Goal: Check status: Check status

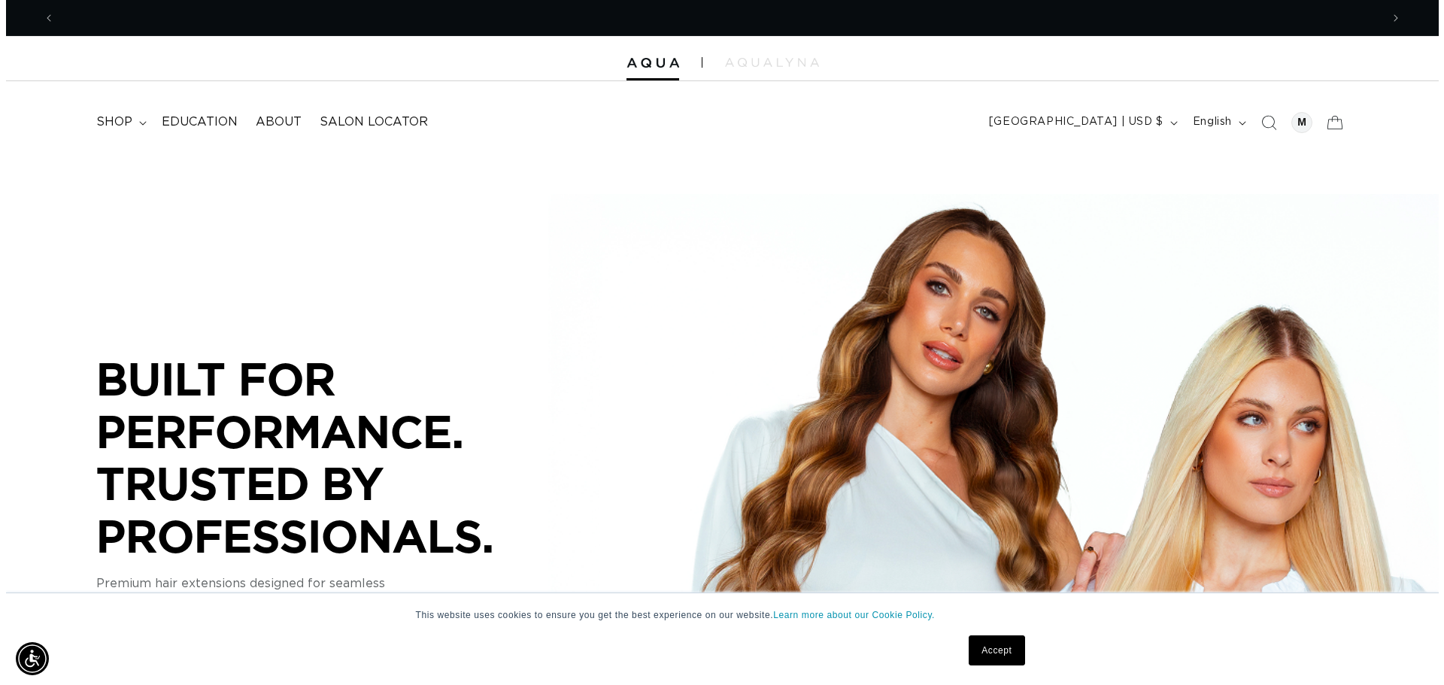
scroll to position [0, 1326]
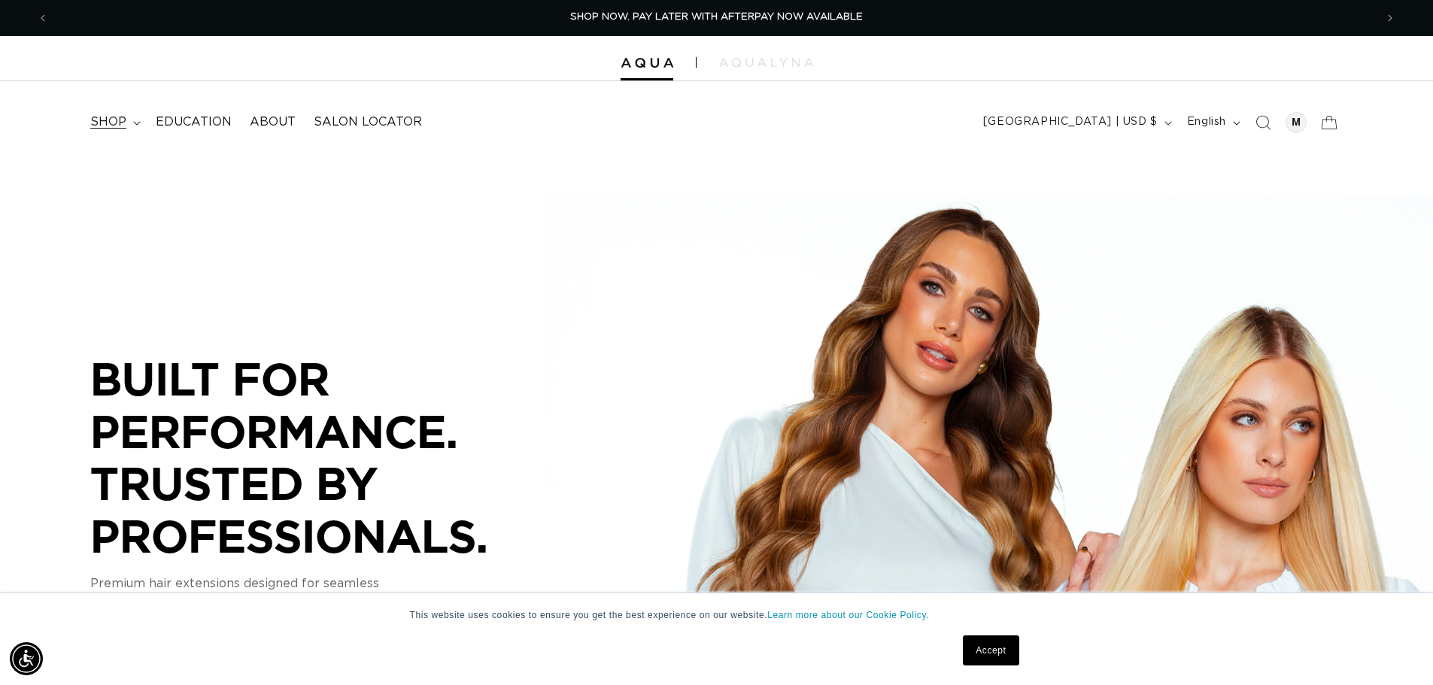
click at [102, 122] on span "shop" at bounding box center [108, 122] width 36 height 16
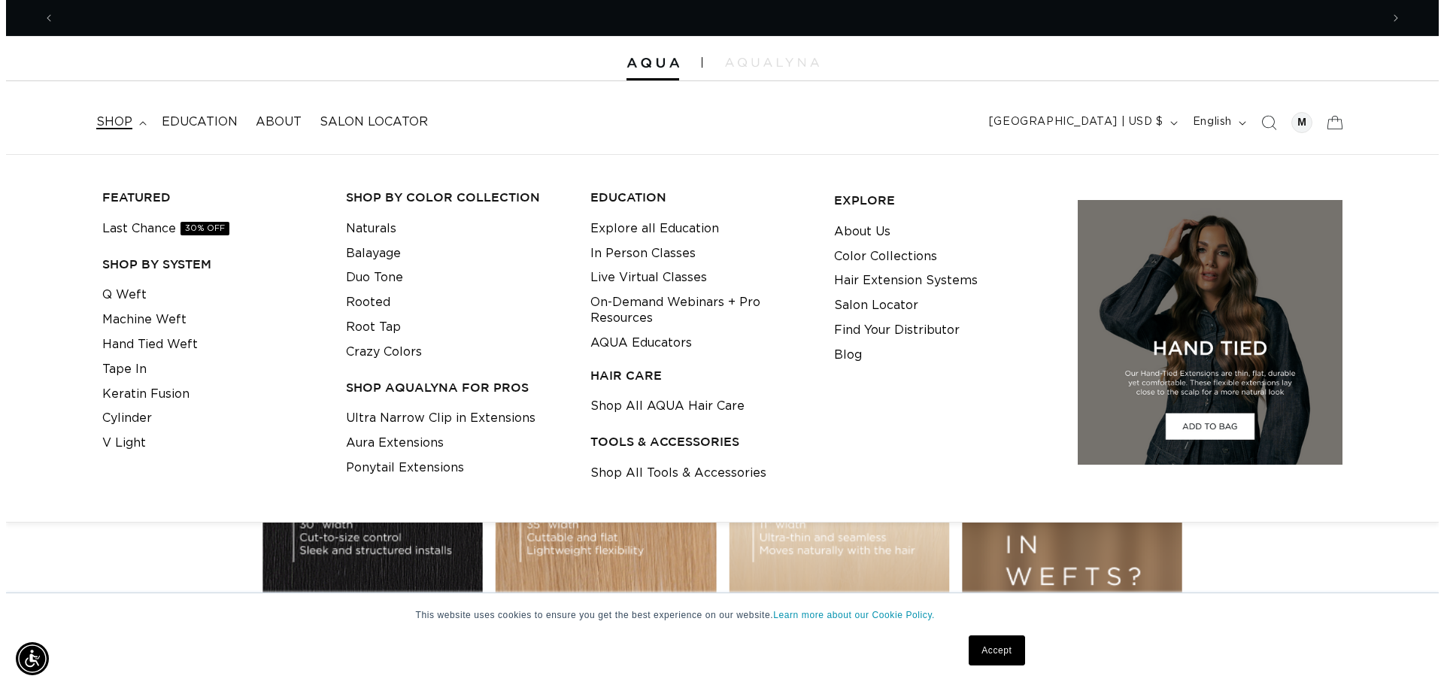
scroll to position [0, 2675]
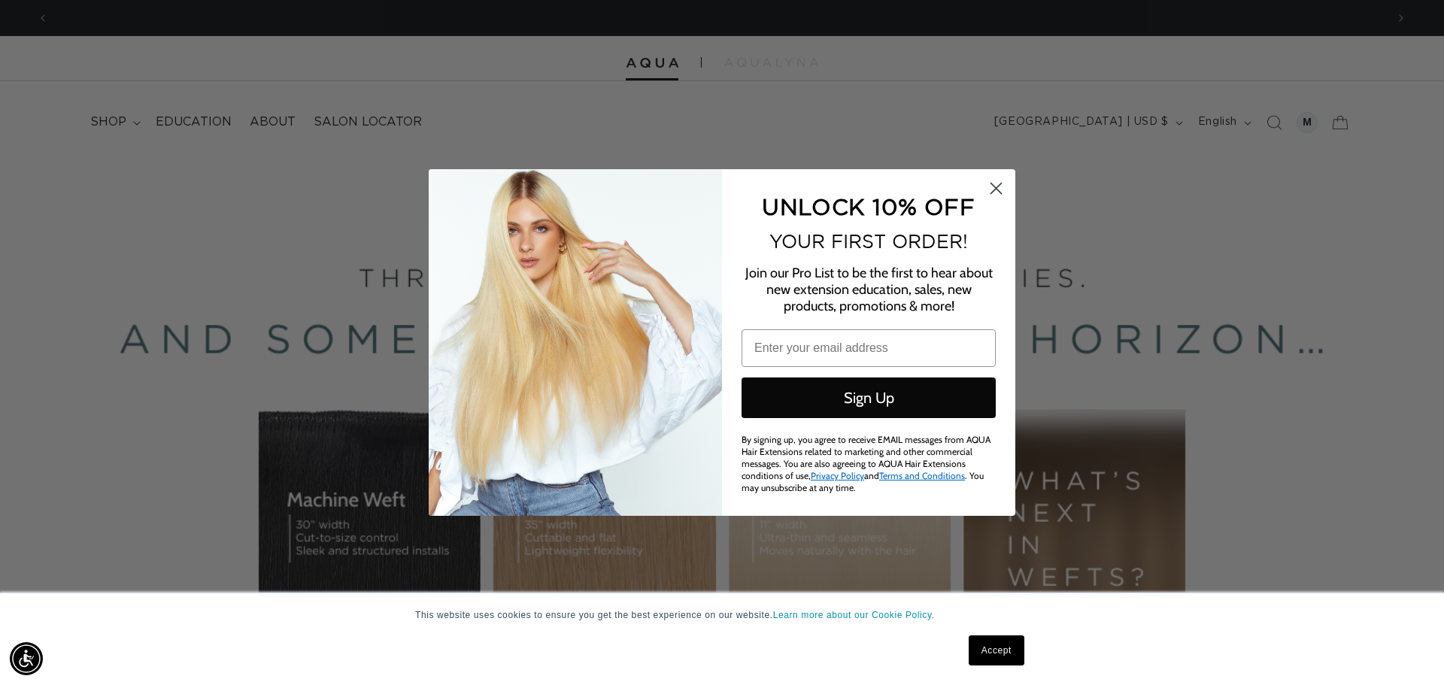
click at [988, 183] on circle "Close dialog" at bounding box center [996, 188] width 25 height 25
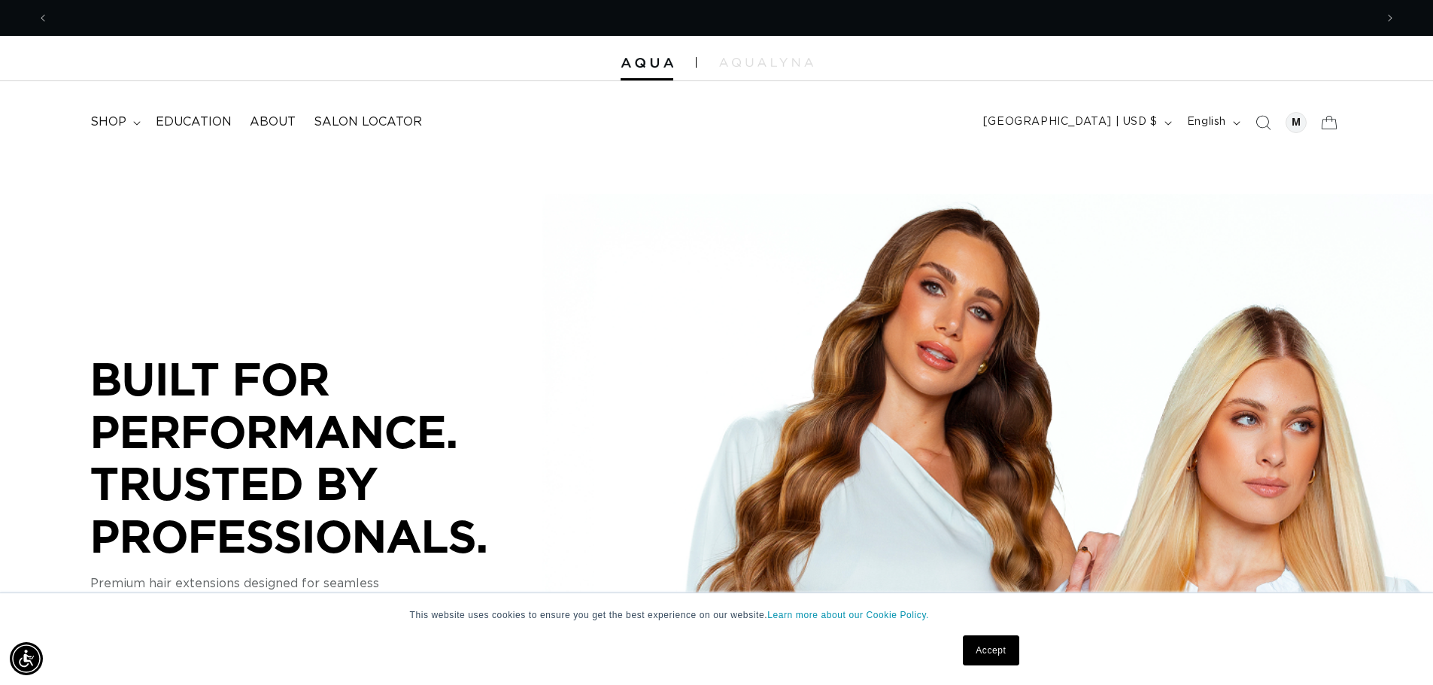
scroll to position [0, 1326]
click at [1288, 130] on div at bounding box center [1296, 122] width 29 height 29
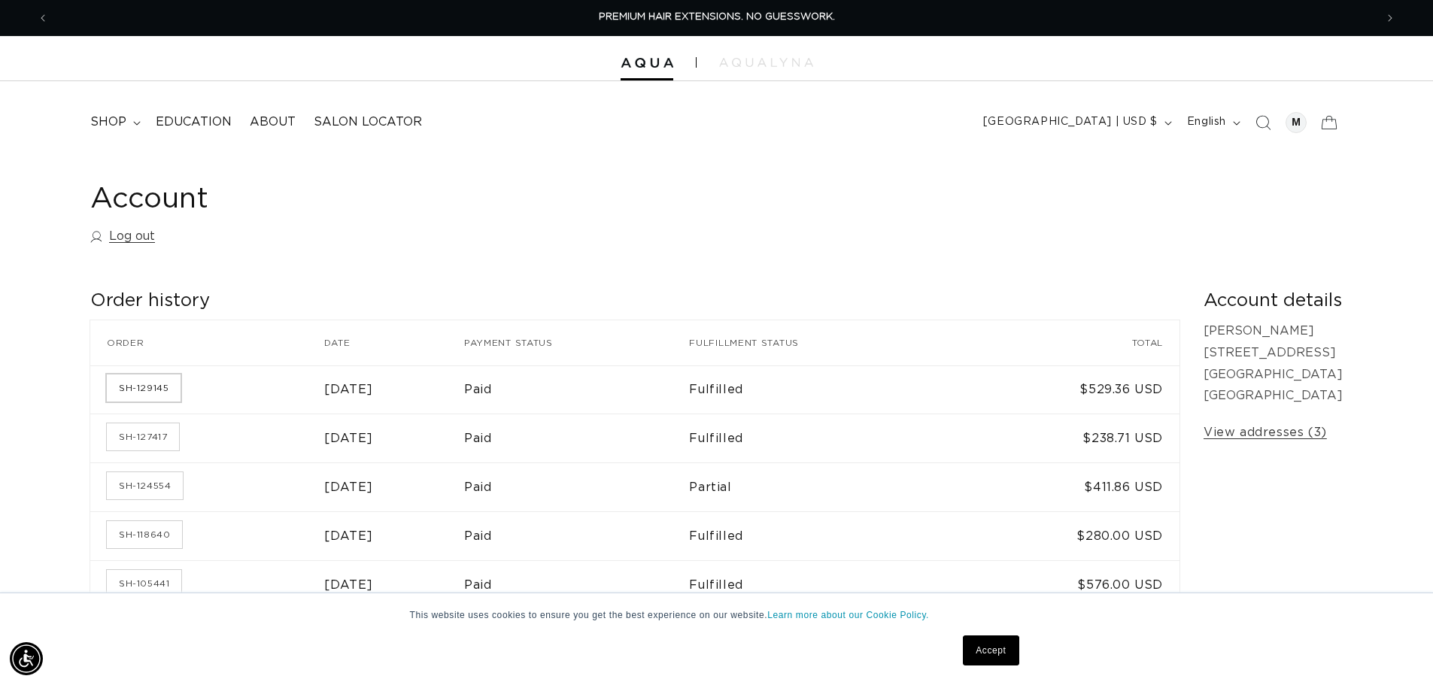
click at [121, 383] on link "SH-129145" at bounding box center [144, 388] width 74 height 27
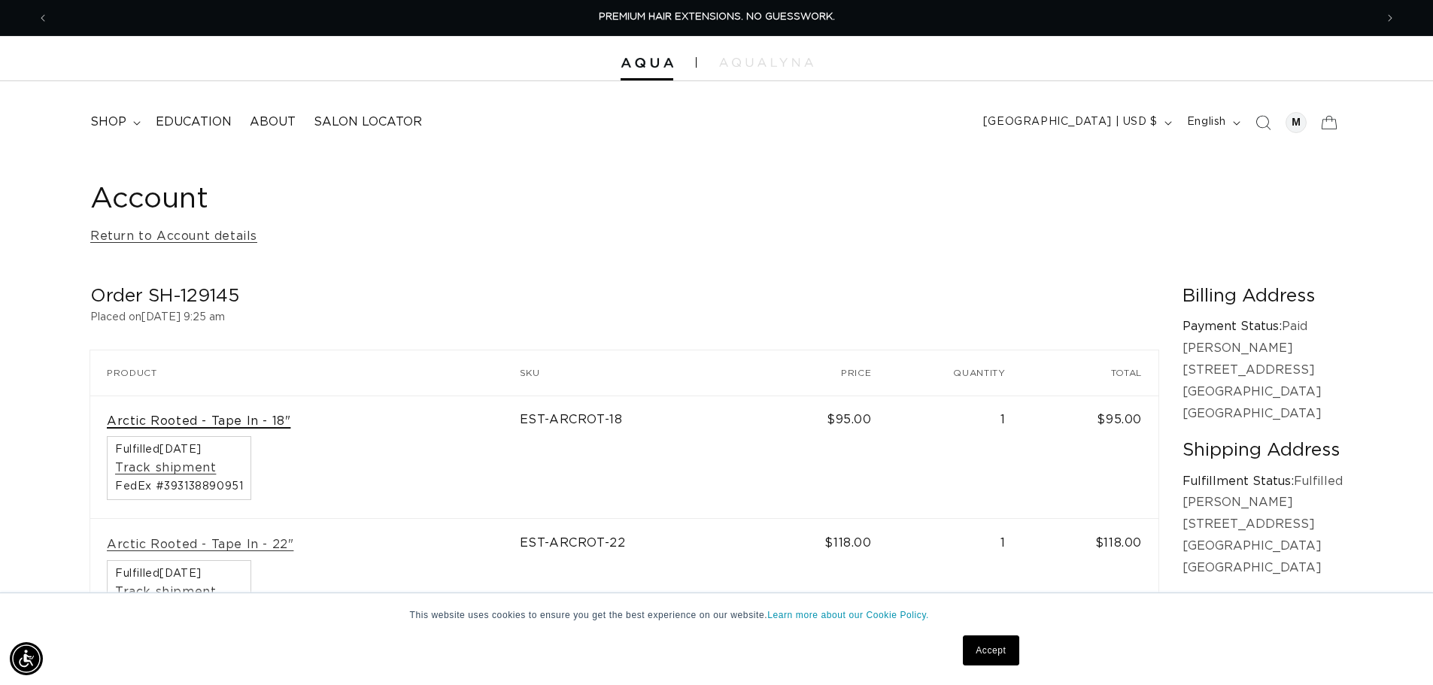
click at [226, 419] on link "Arctic Rooted - Tape In - 18"" at bounding box center [199, 422] width 184 height 16
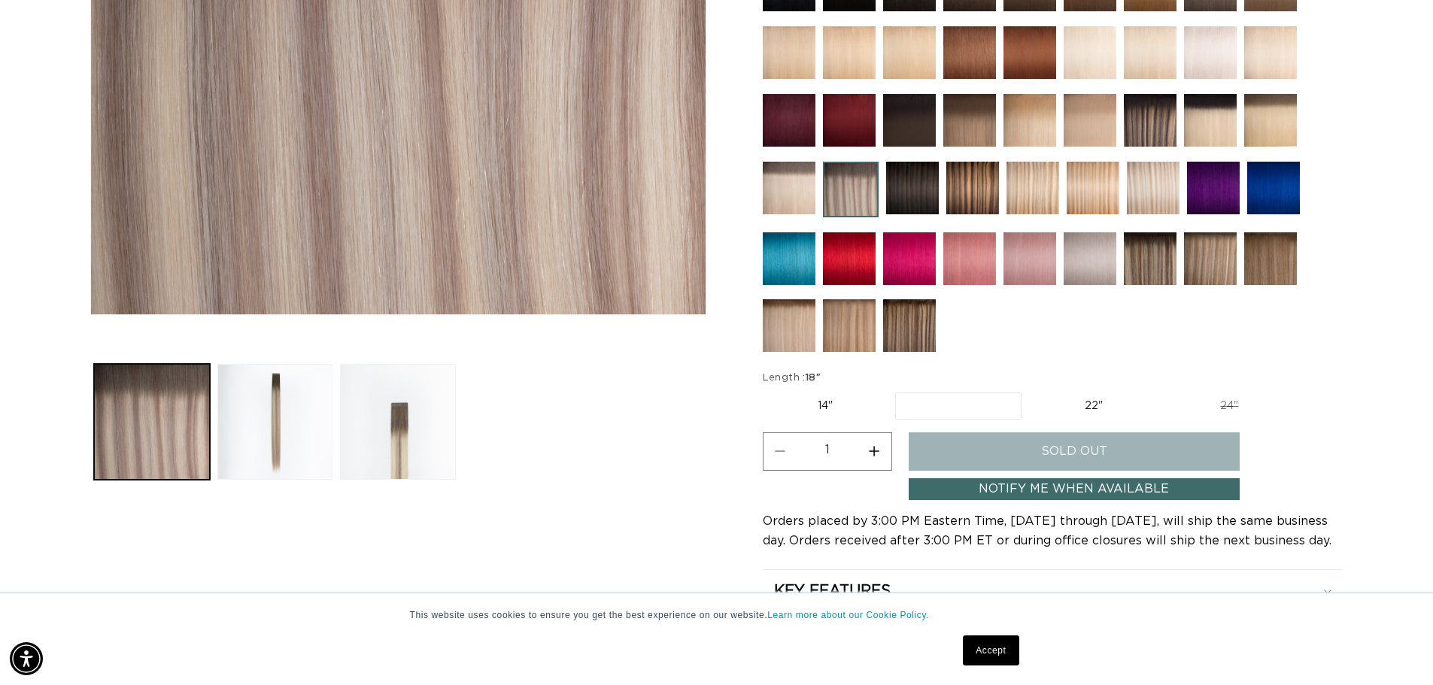
click at [838, 407] on label "14" Variant sold out or unavailable" at bounding box center [825, 406] width 125 height 26
click at [767, 390] on input "14" Variant sold out or unavailable" at bounding box center [767, 390] width 1 height 1
radio input "true"
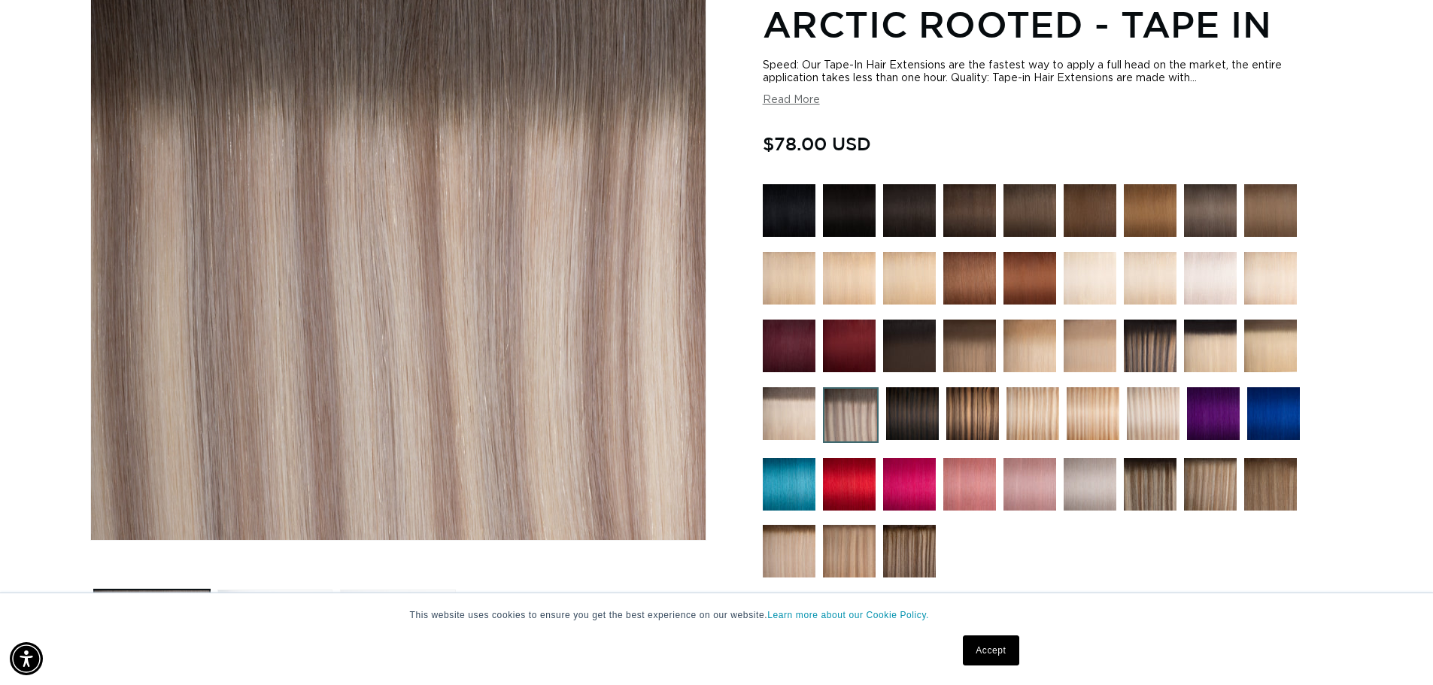
scroll to position [0, 2653]
click at [799, 397] on img at bounding box center [789, 413] width 53 height 53
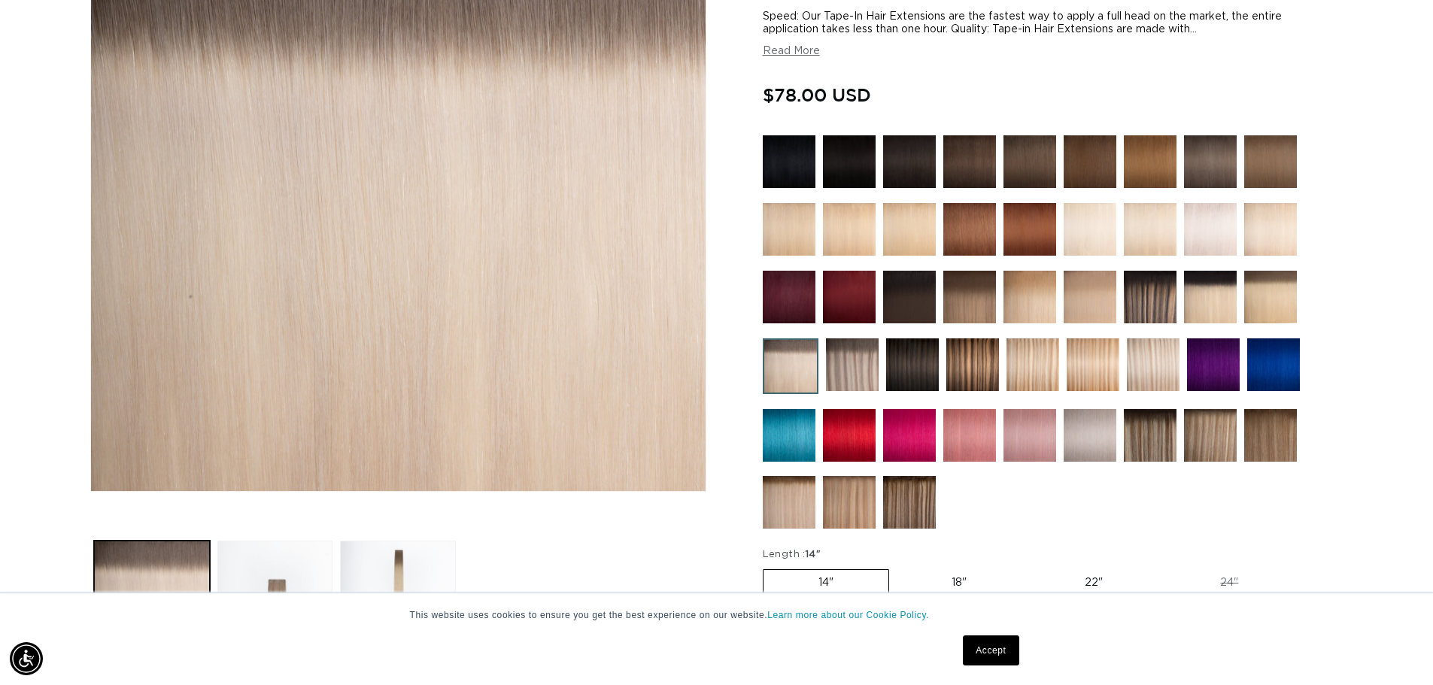
scroll to position [301, 0]
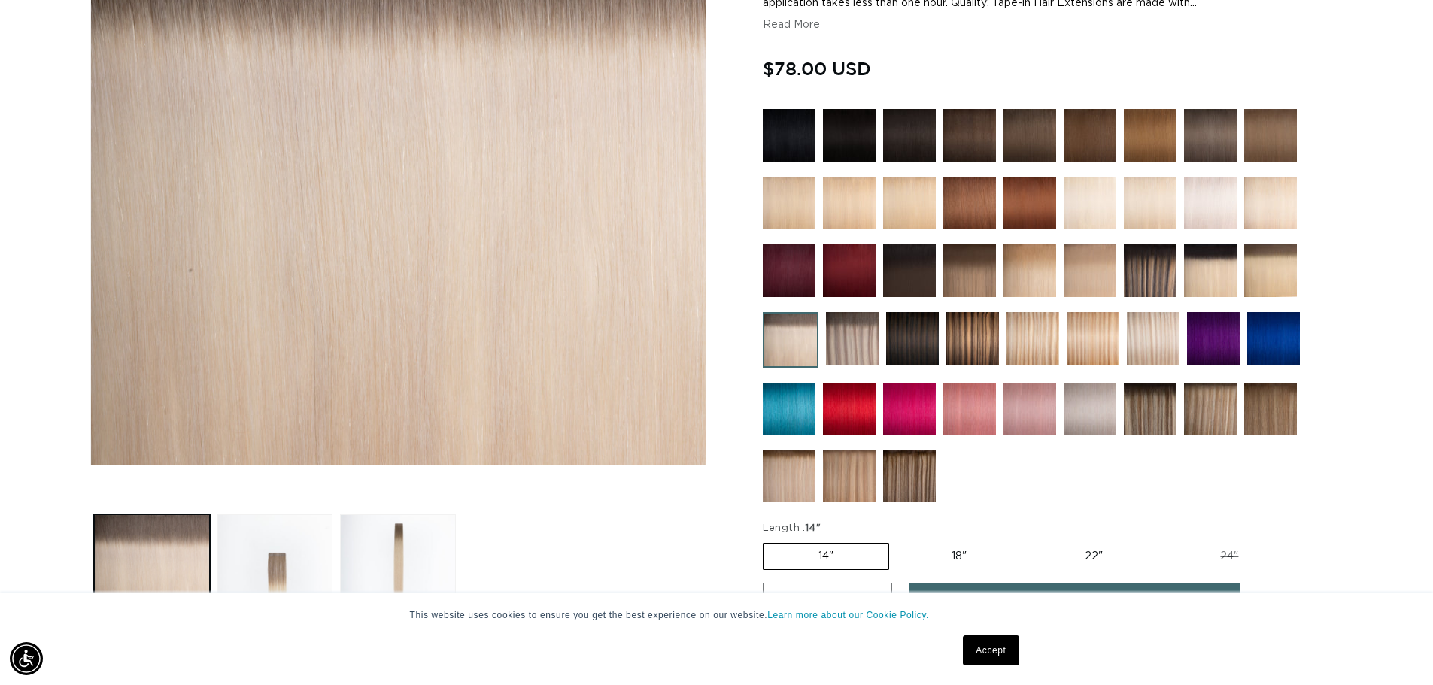
click at [971, 557] on label "18" Variant sold out or unavailable" at bounding box center [959, 557] width 125 height 26
click at [897, 541] on input "18" Variant sold out or unavailable" at bounding box center [897, 540] width 1 height 1
radio input "true"
